Goal: Transaction & Acquisition: Subscribe to service/newsletter

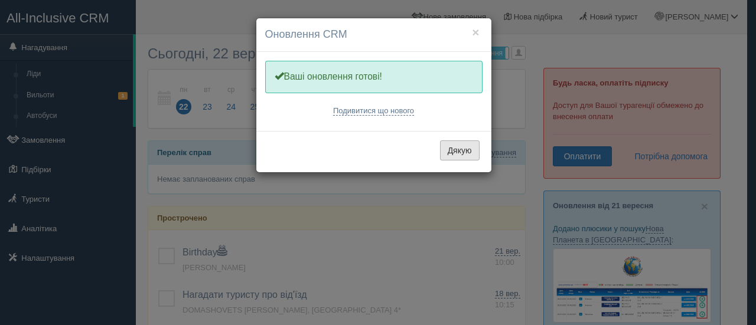
click at [461, 152] on button "Дякую" at bounding box center [460, 151] width 40 height 20
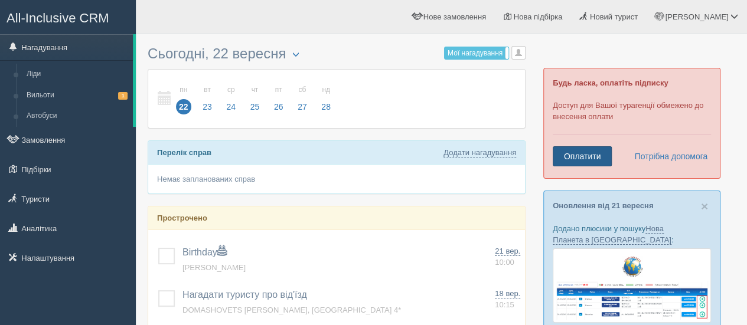
click at [587, 155] on link "Оплатити" at bounding box center [582, 156] width 59 height 20
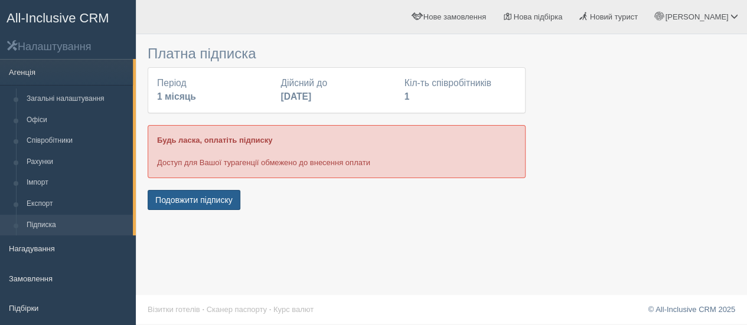
click at [207, 205] on button "Подовжити підписку" at bounding box center [194, 200] width 93 height 20
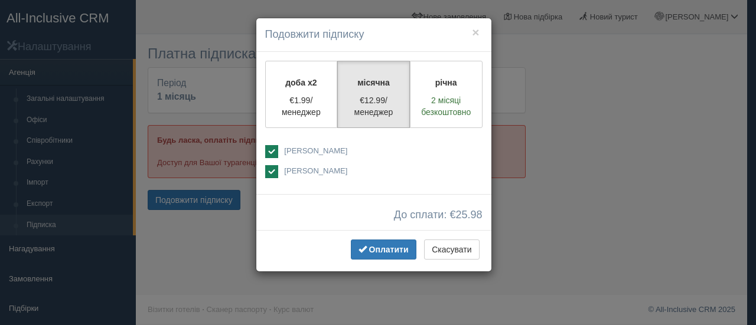
click at [274, 147] on ins at bounding box center [271, 151] width 13 height 13
checkbox input "false"
click at [385, 245] on span "Оплатити" at bounding box center [389, 249] width 40 height 9
